Goal: Information Seeking & Learning: Learn about a topic

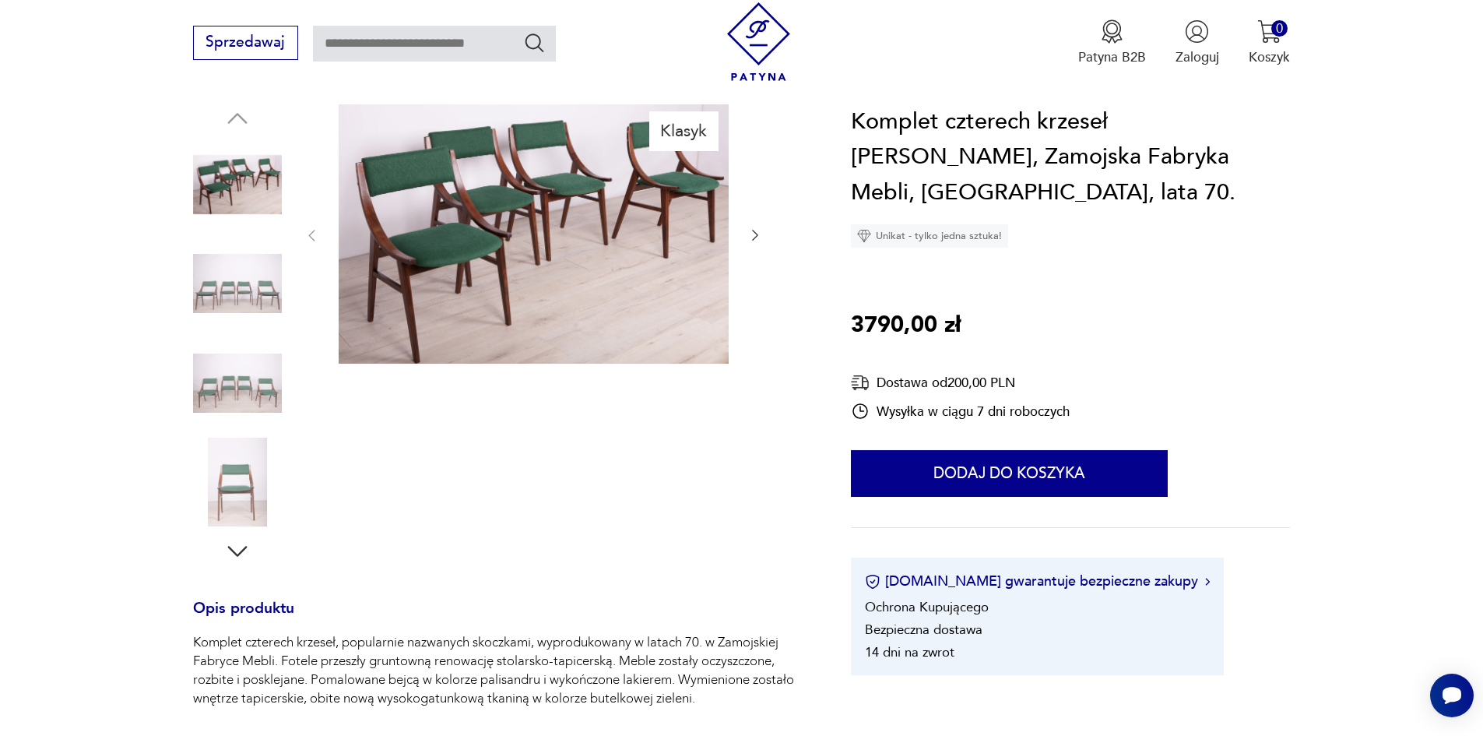
scroll to position [389, 0]
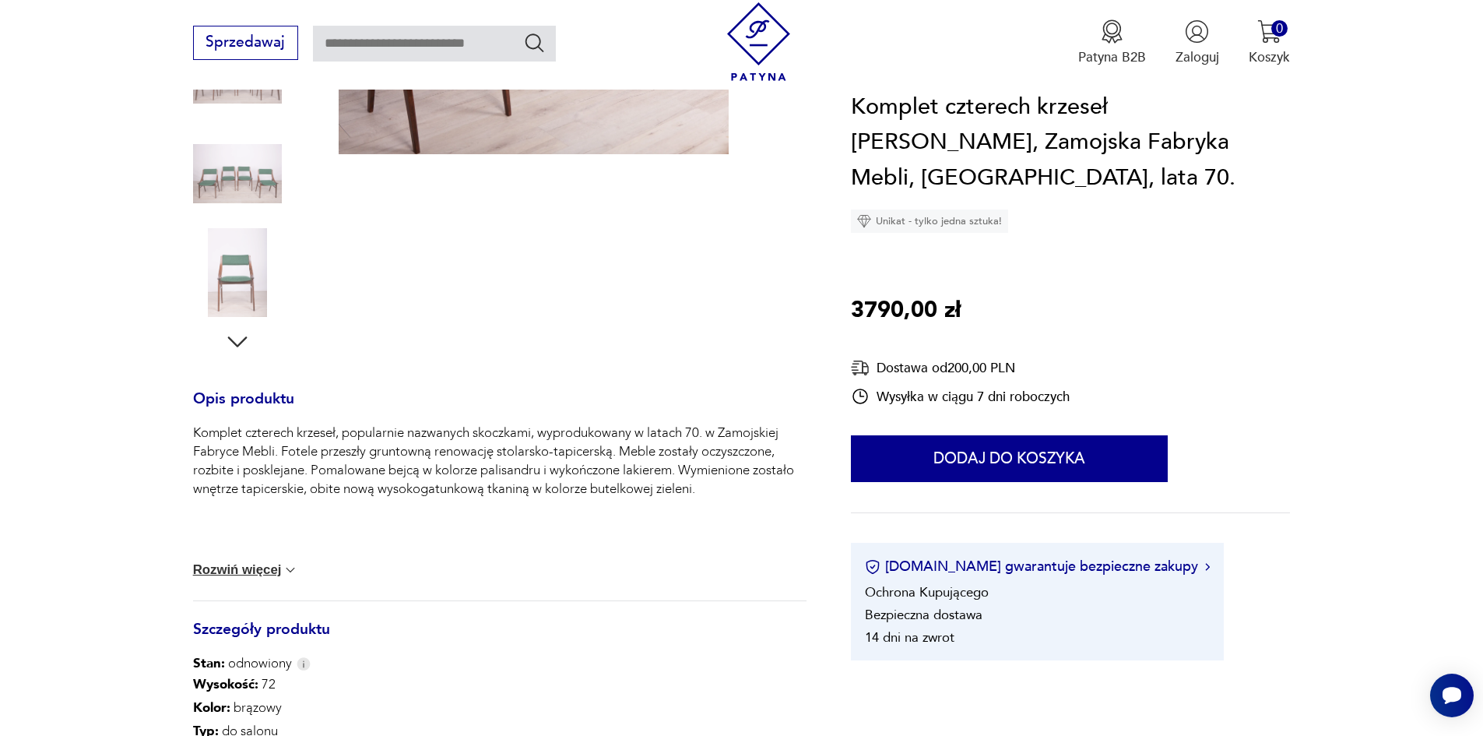
click at [230, 339] on icon "button" at bounding box center [236, 341] width 19 height 11
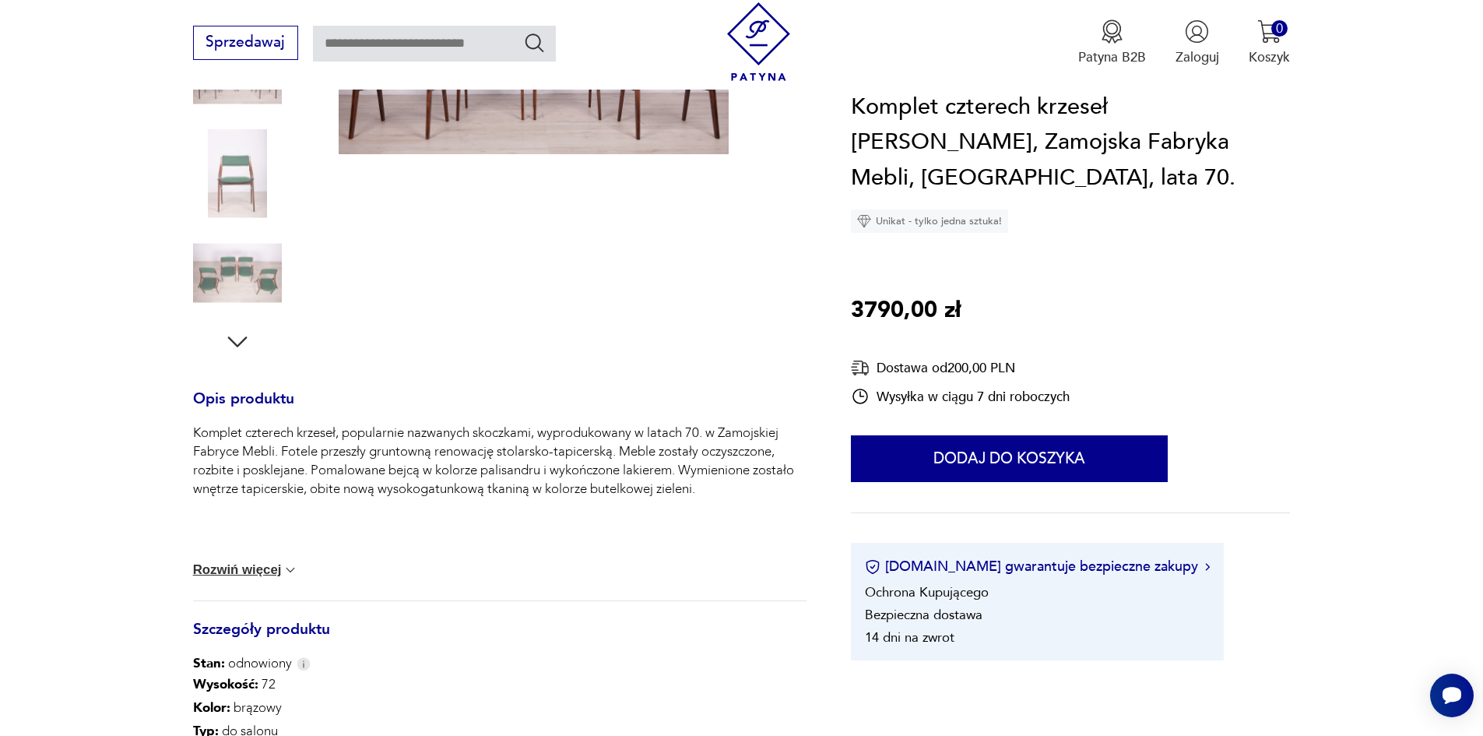
click at [238, 282] on img at bounding box center [237, 272] width 89 height 89
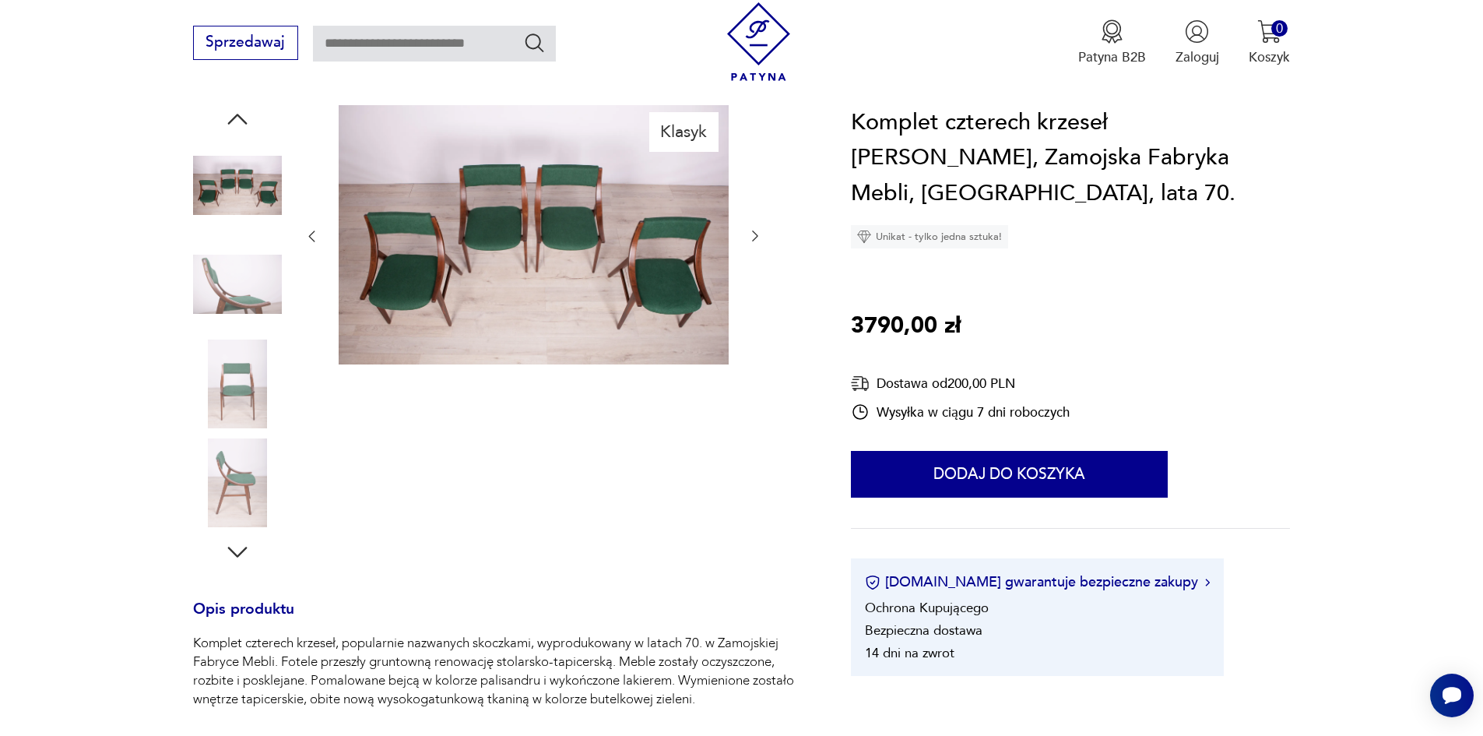
scroll to position [0, 0]
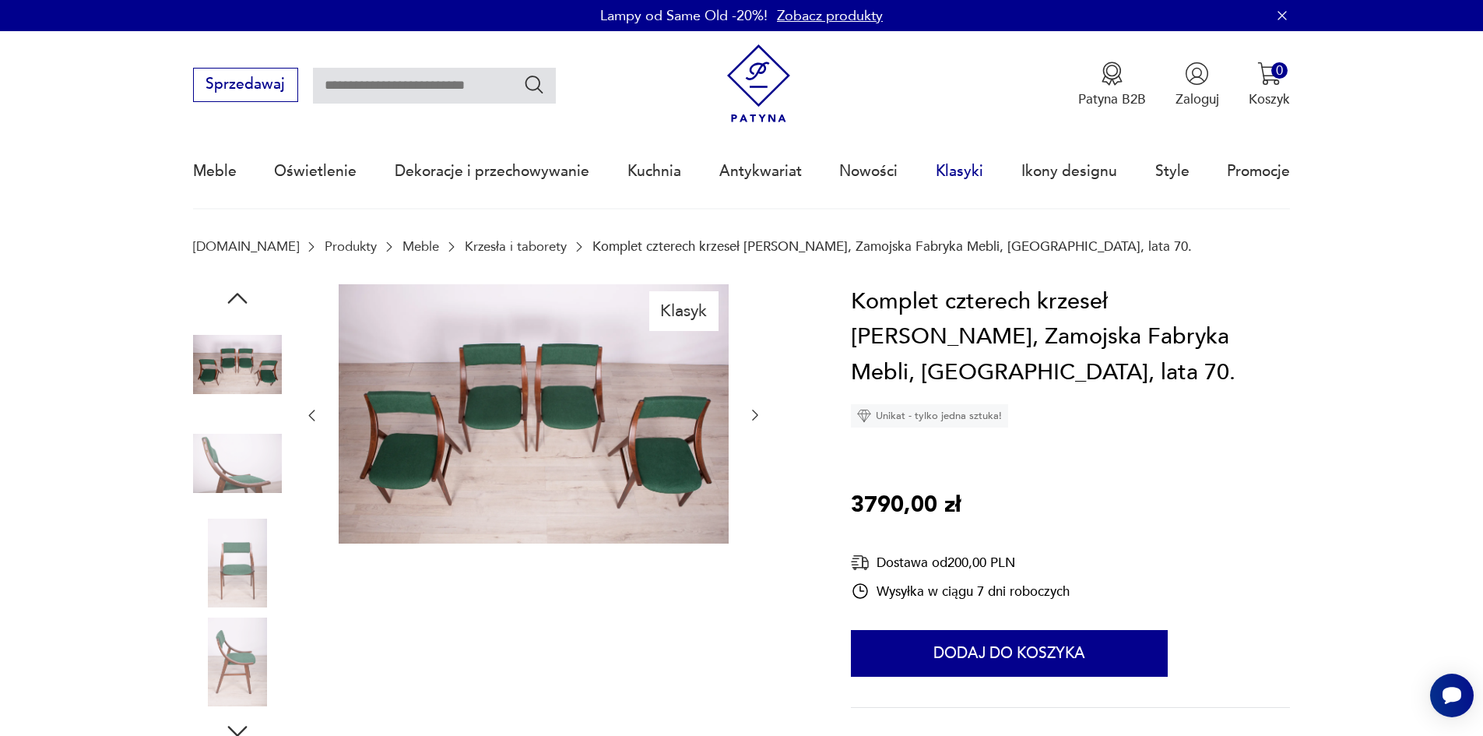
click at [967, 171] on link "Klasyki" at bounding box center [959, 171] width 47 height 72
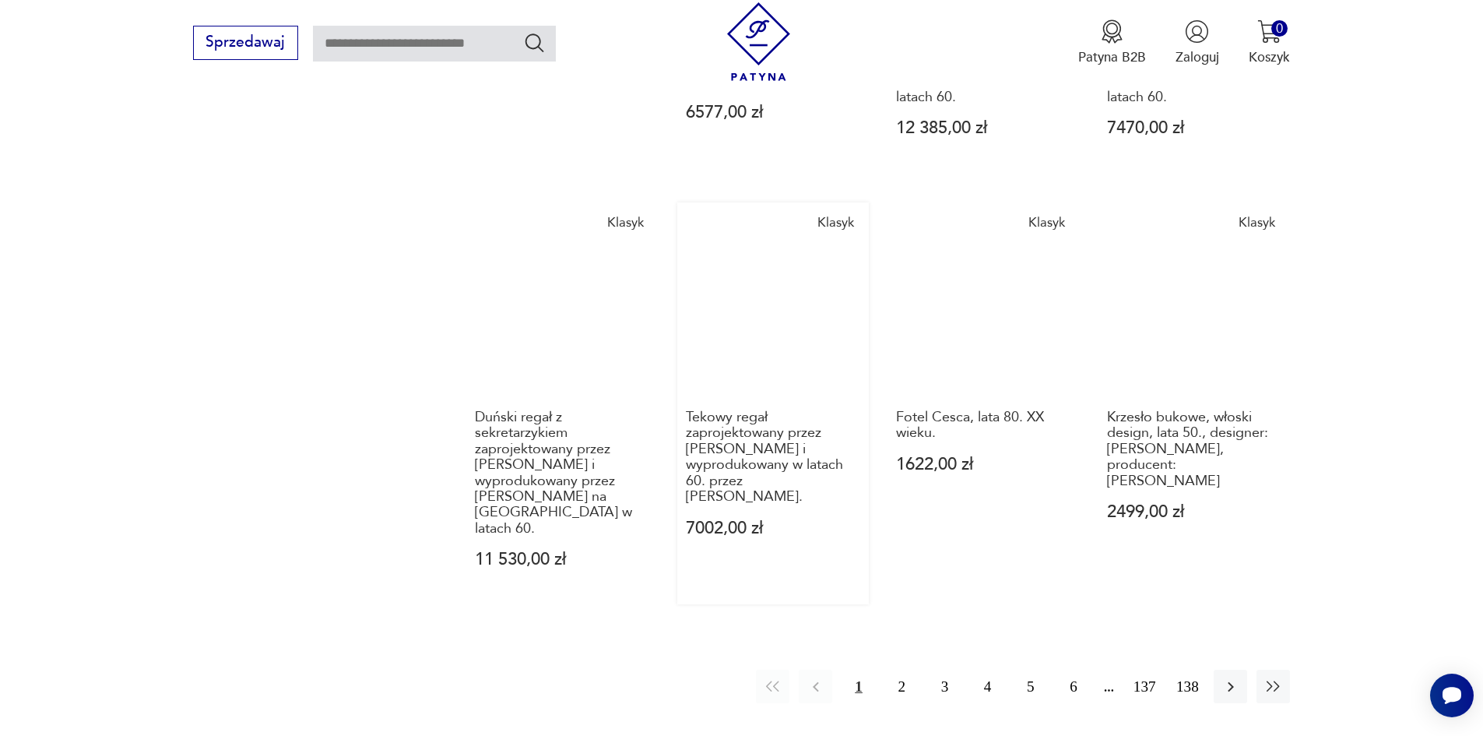
scroll to position [1119, 0]
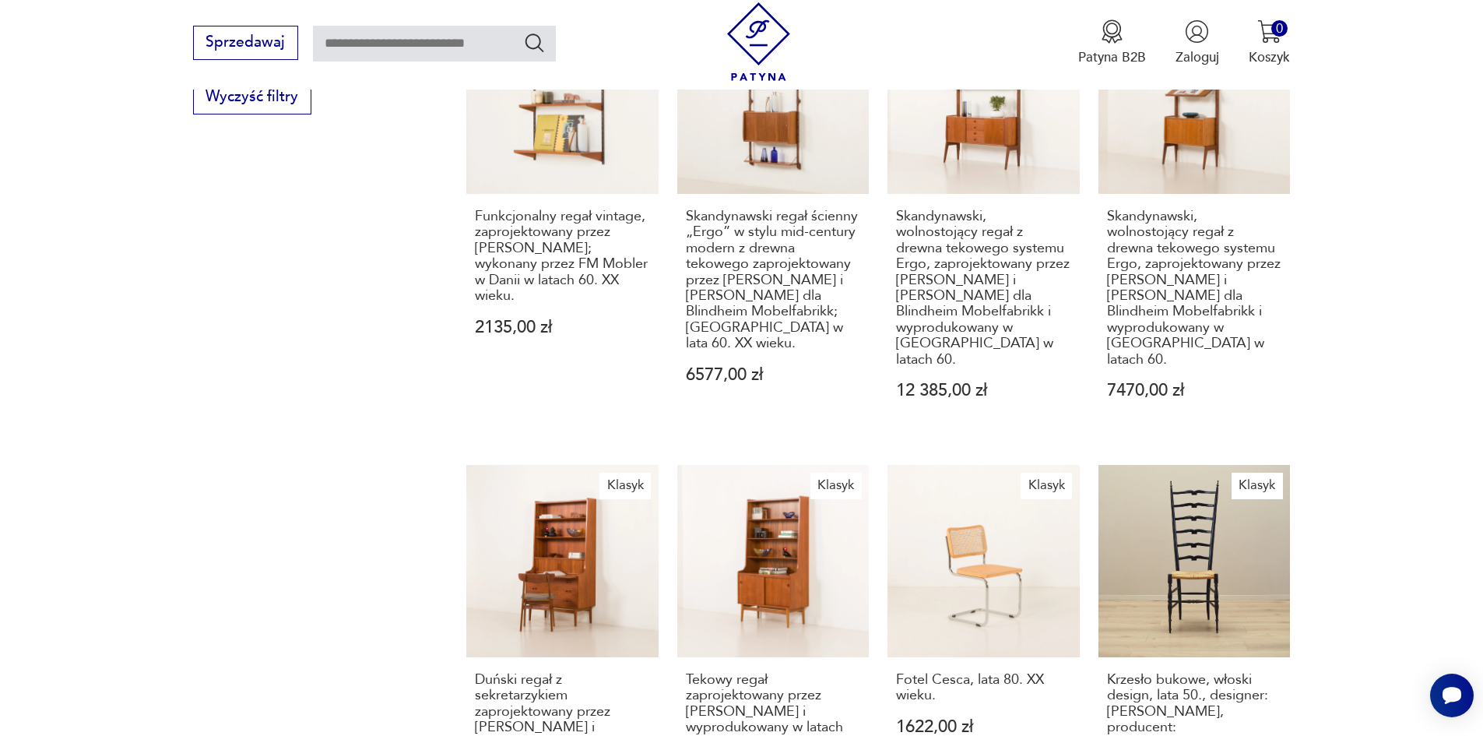
drag, startPoint x: 413, startPoint y: 44, endPoint x: 399, endPoint y: 45, distance: 14.1
click at [413, 44] on input "text" at bounding box center [434, 44] width 243 height 36
type input "*******"
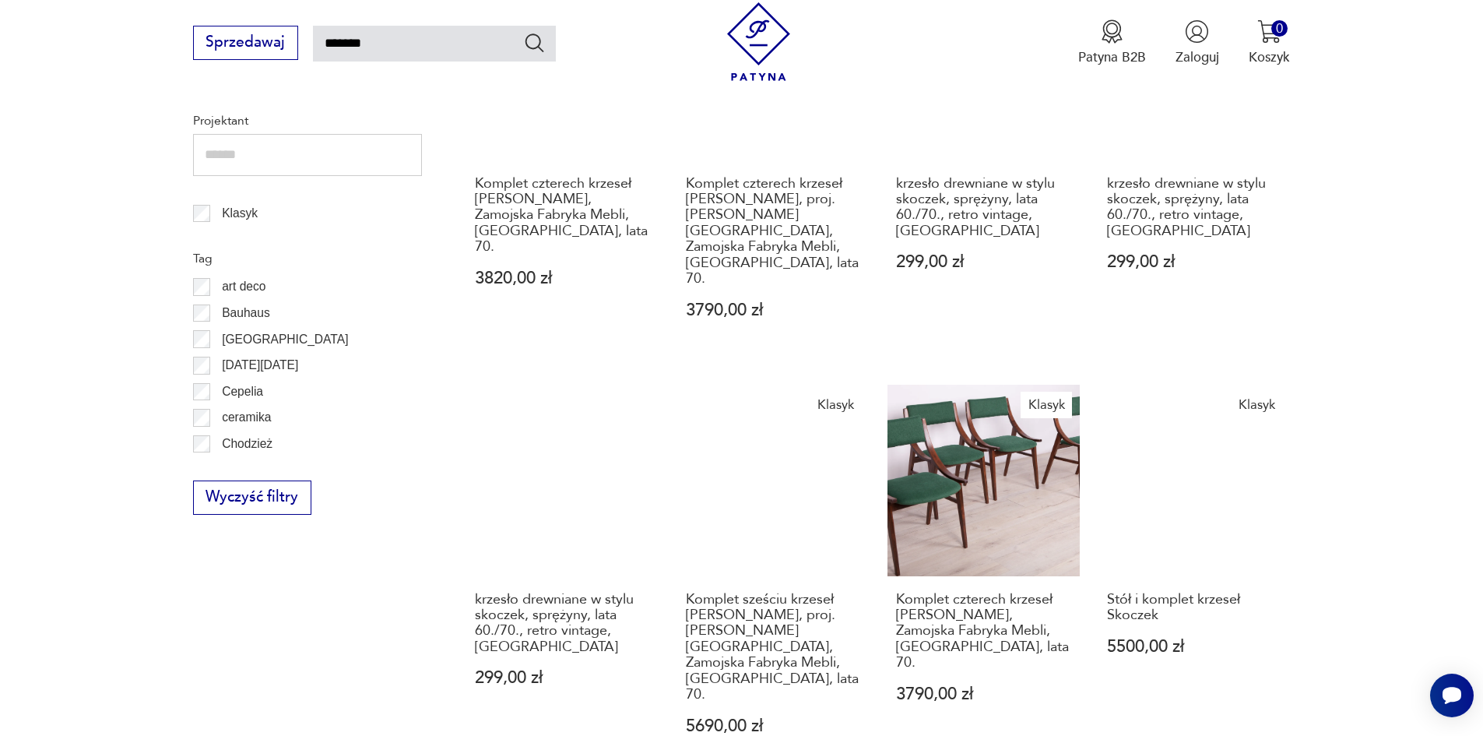
scroll to position [1179, 0]
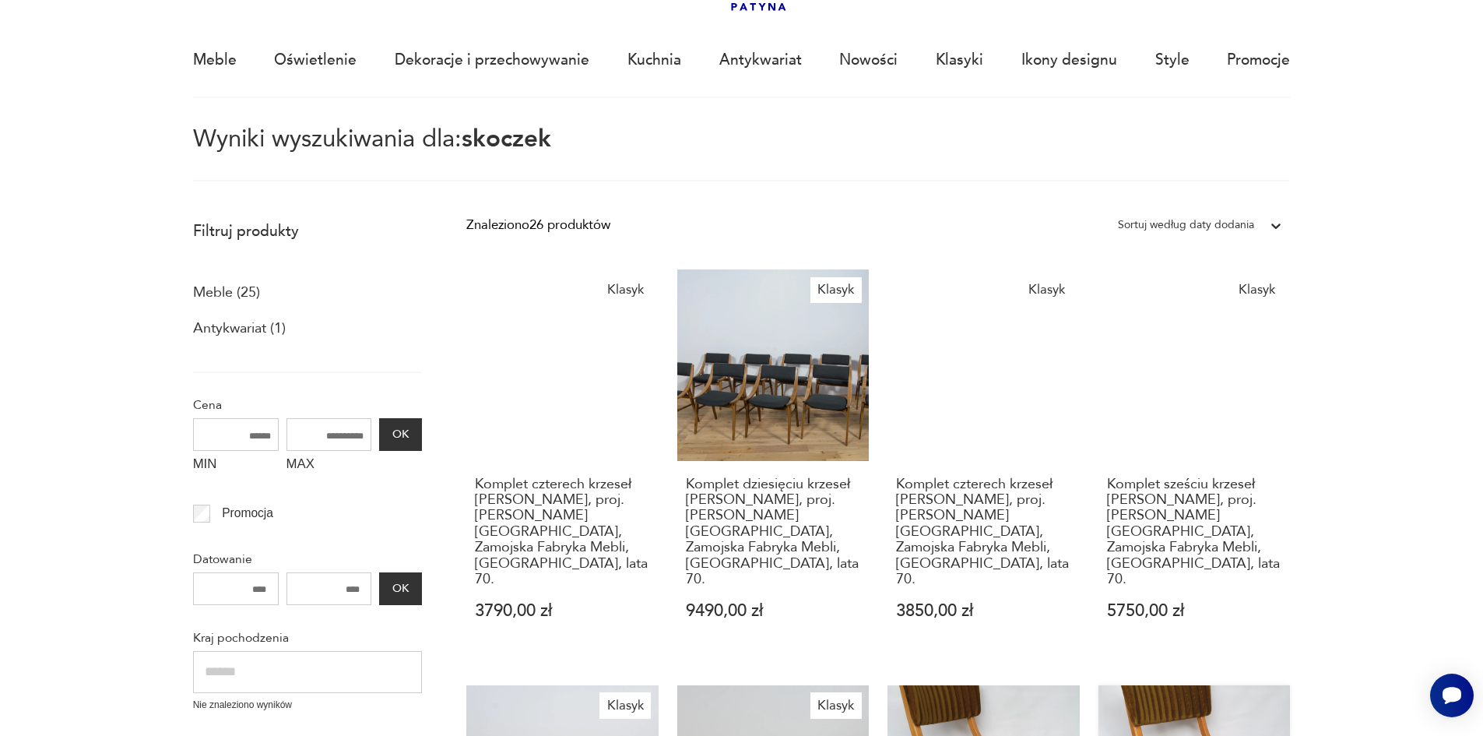
scroll to position [90, 0]
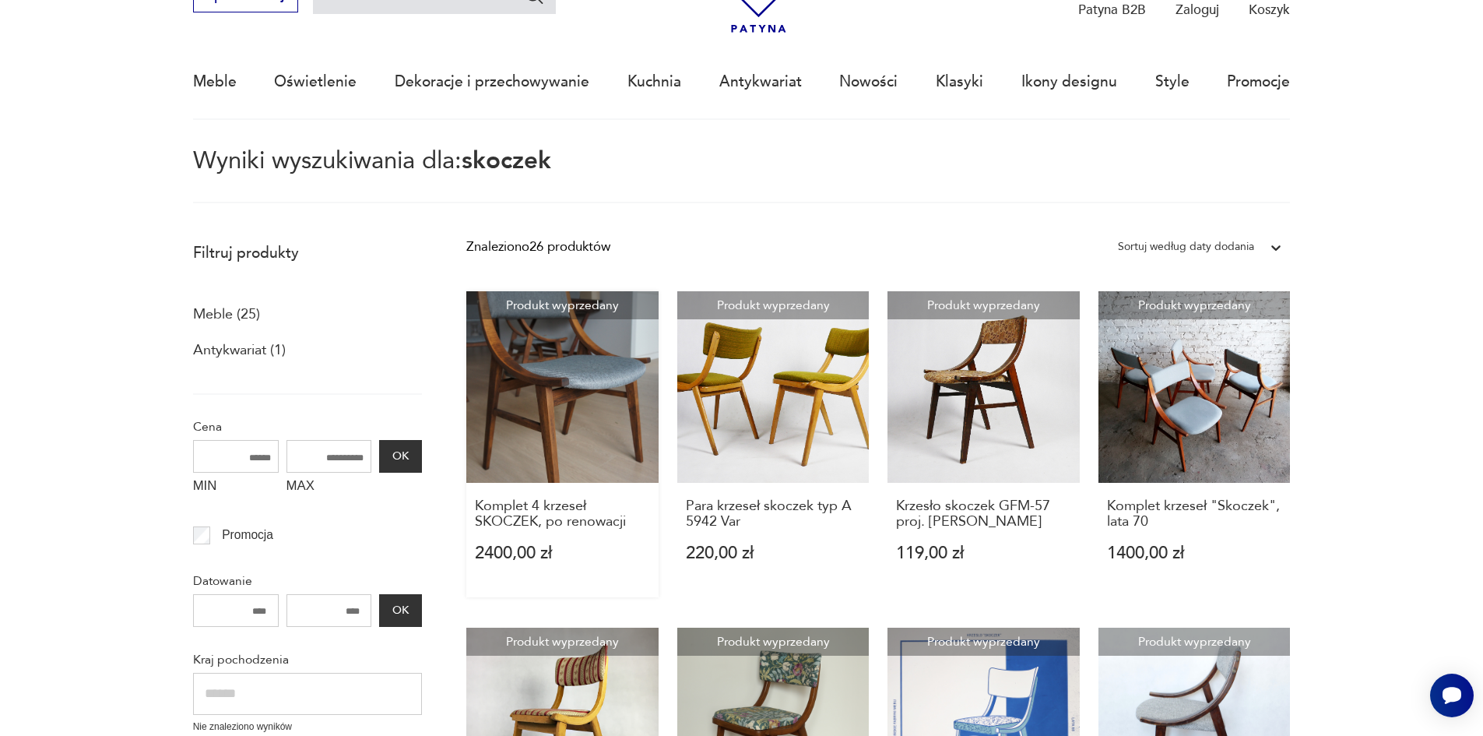
click at [578, 374] on link "Produkt wyprzedany Komplet 4 krzeseł SKOCZEK, po renowacji 2400,00 zł" at bounding box center [562, 444] width 192 height 307
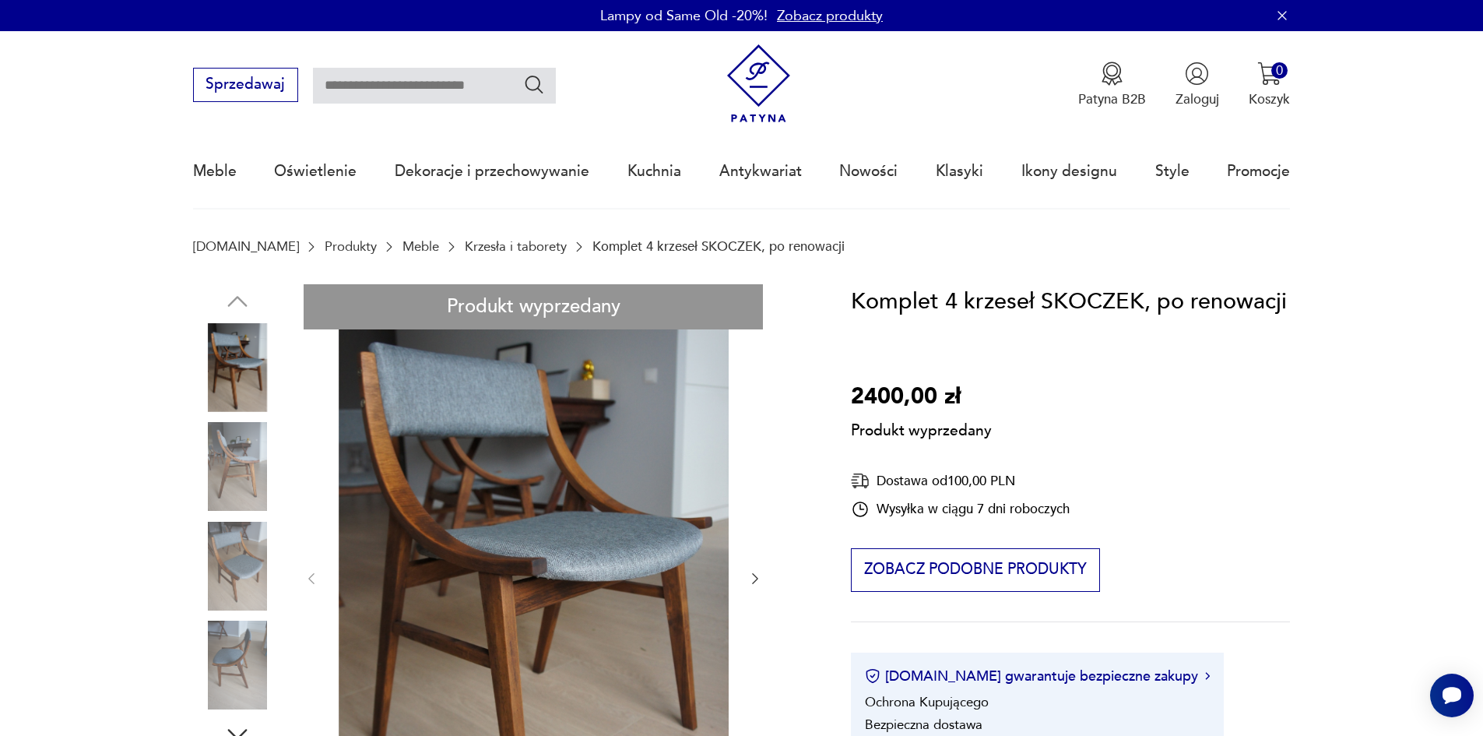
type input "*******"
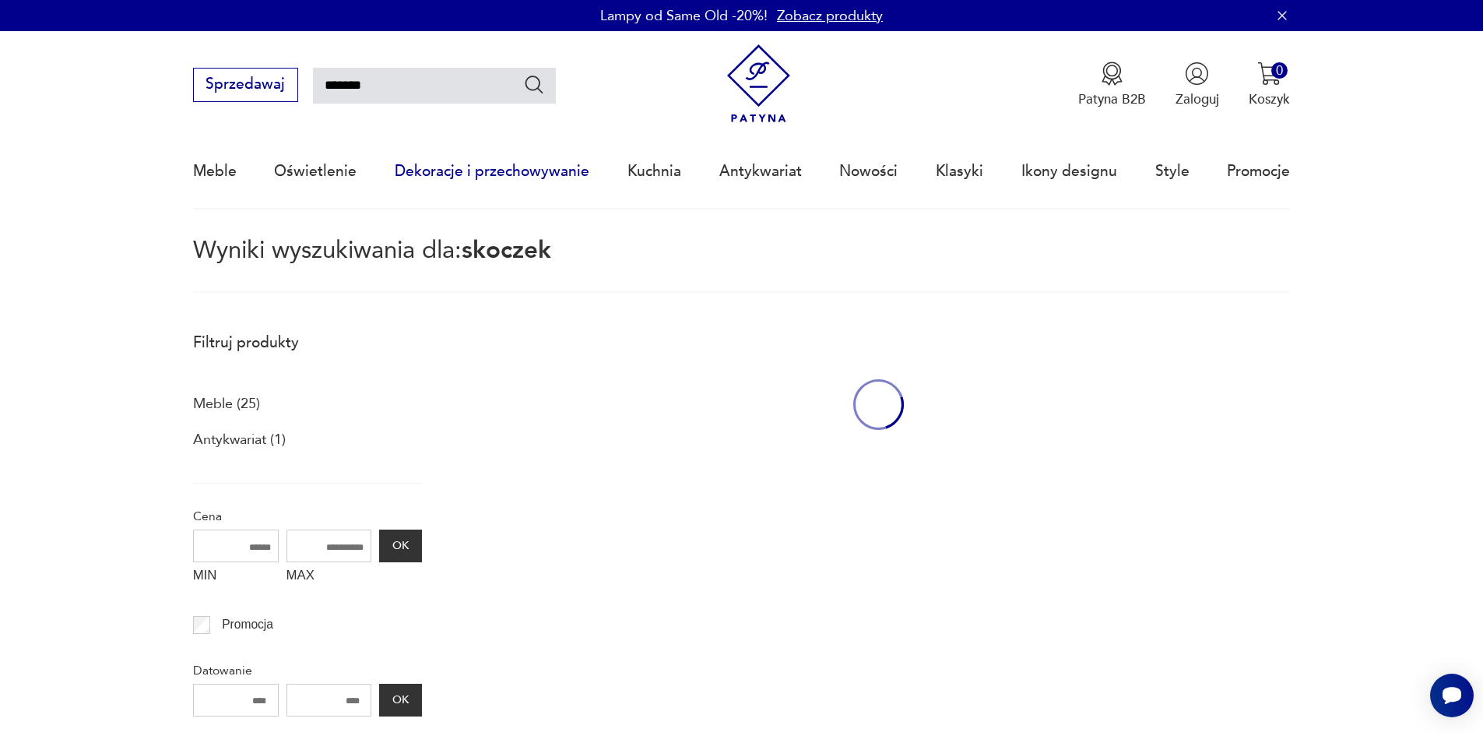
scroll to position [90, 0]
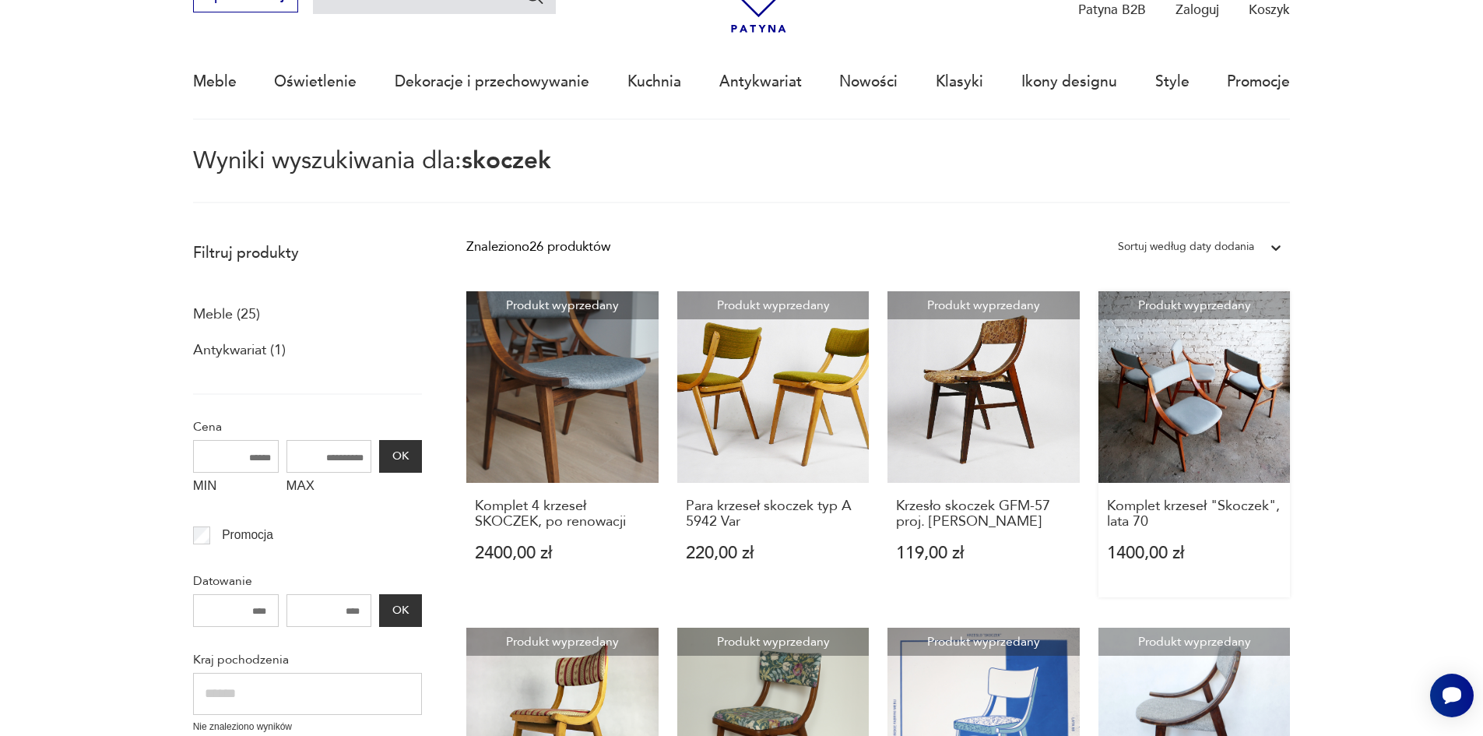
click at [1170, 424] on link "Produkt wyprzedany Komplet krzeseł "Skoczek", lata 70 1400,00 zł" at bounding box center [1194, 444] width 192 height 307
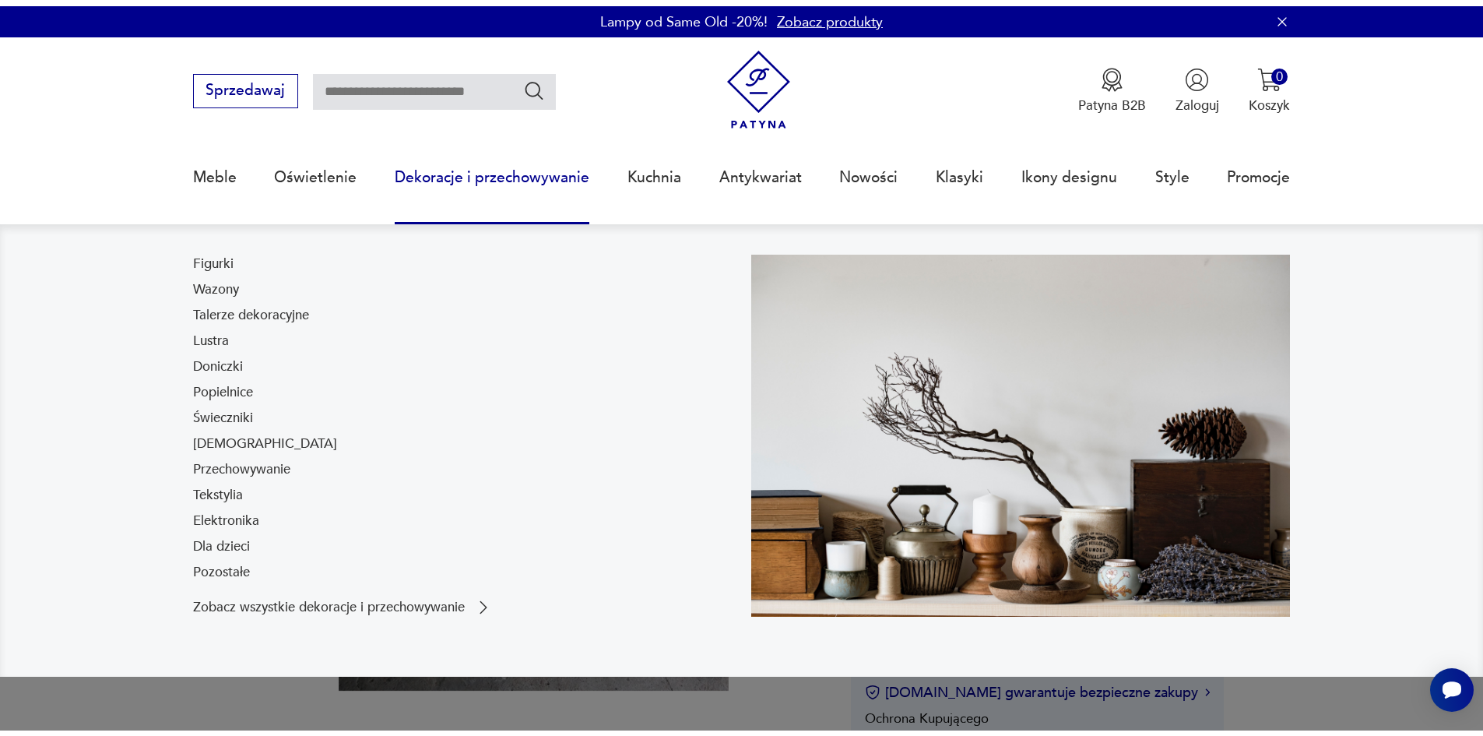
scroll to position [234, 0]
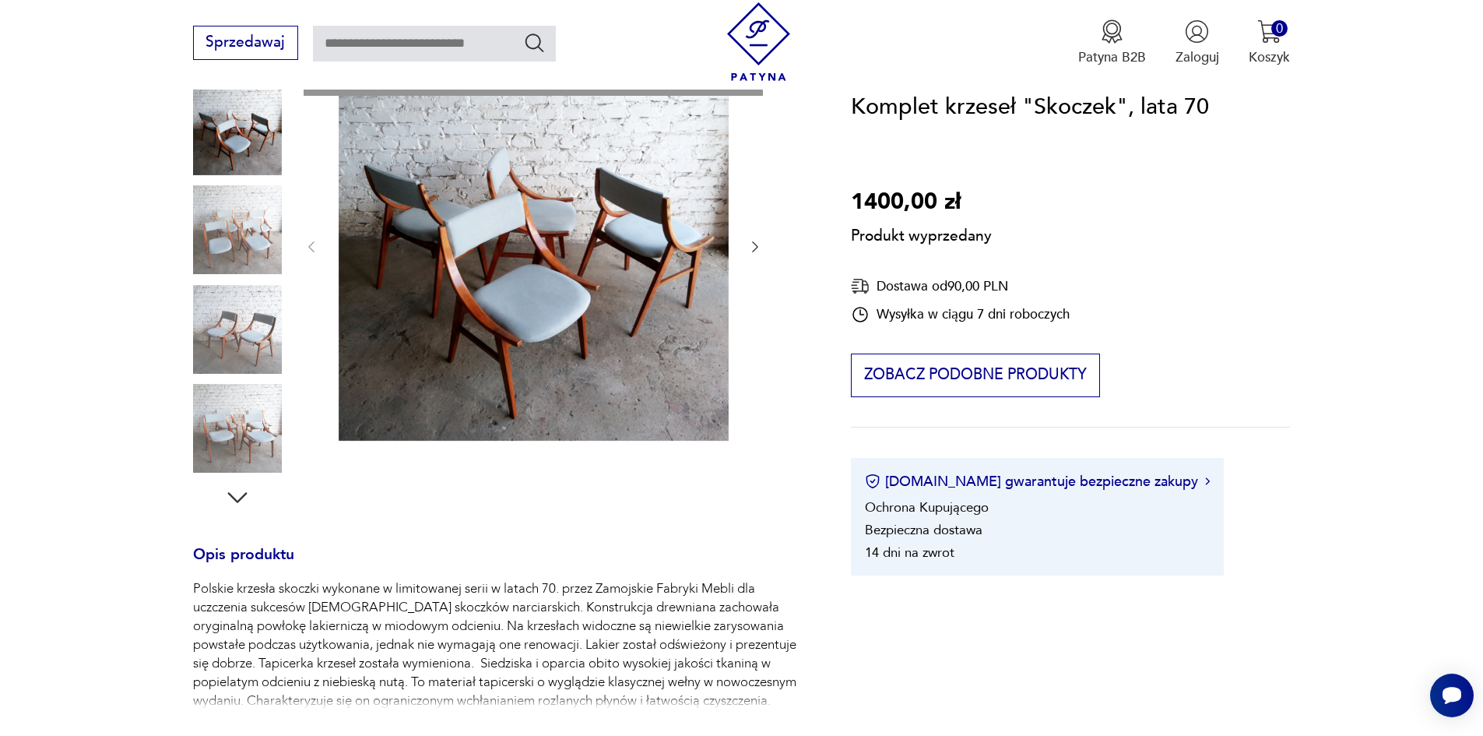
type input "*******"
